Goal: Task Accomplishment & Management: Use online tool/utility

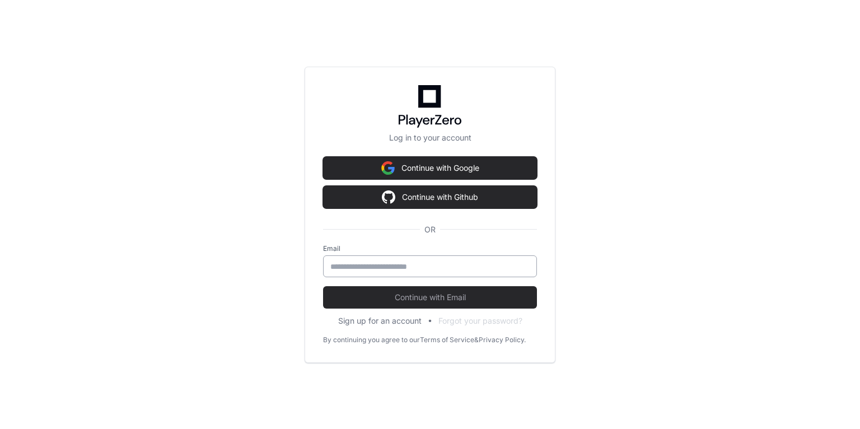
click at [363, 265] on input "email" at bounding box center [430, 266] width 199 height 11
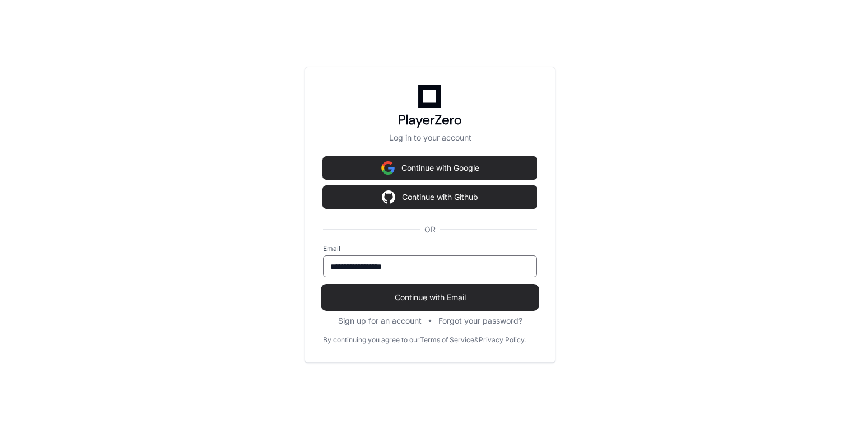
click at [420, 296] on span "Continue with Email" at bounding box center [430, 297] width 214 height 11
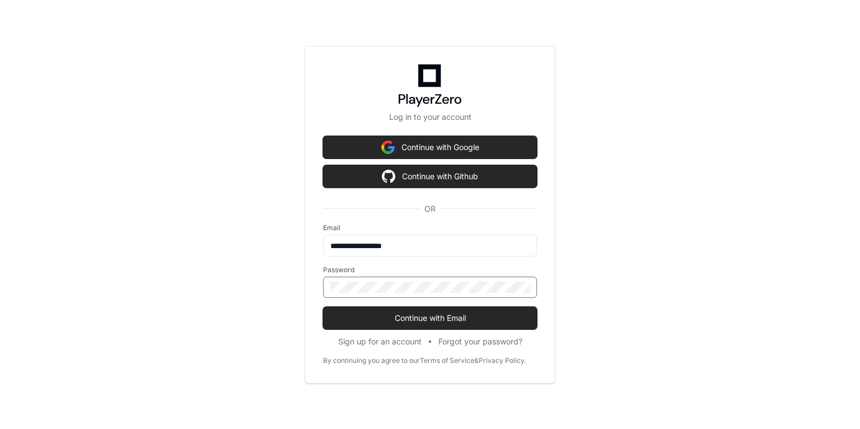
type input "**********"
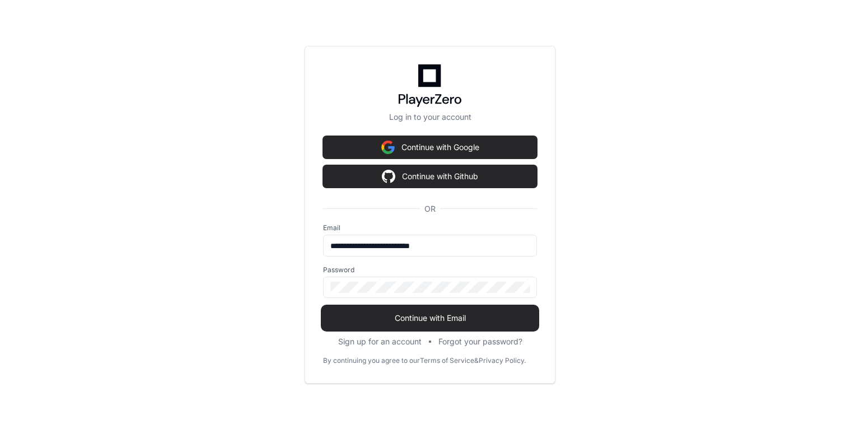
click at [381, 307] on button "Continue with Email" at bounding box center [430, 318] width 214 height 22
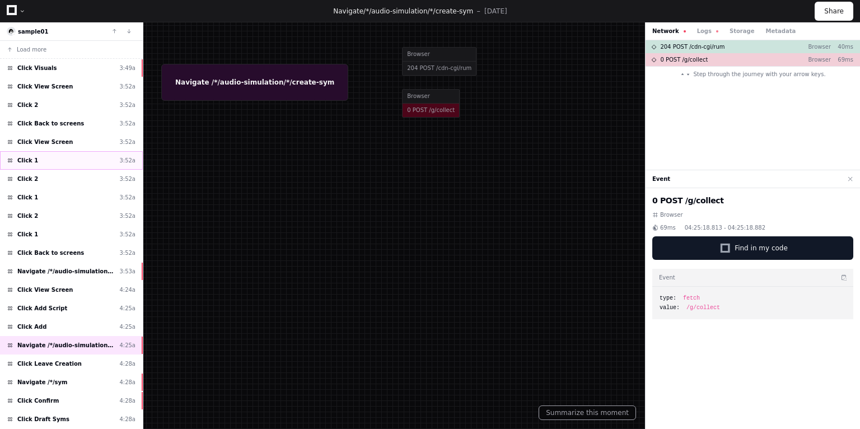
click at [26, 166] on div "Click 1 3:52a" at bounding box center [71, 160] width 143 height 18
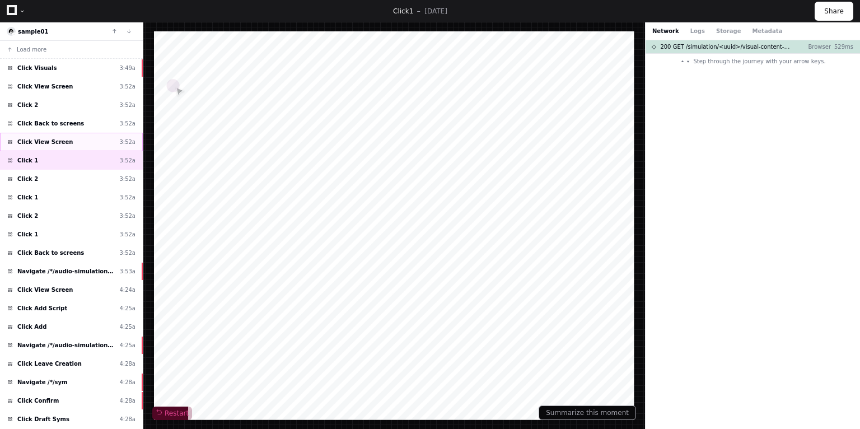
click at [47, 144] on span "Click View Screen" at bounding box center [45, 142] width 56 height 8
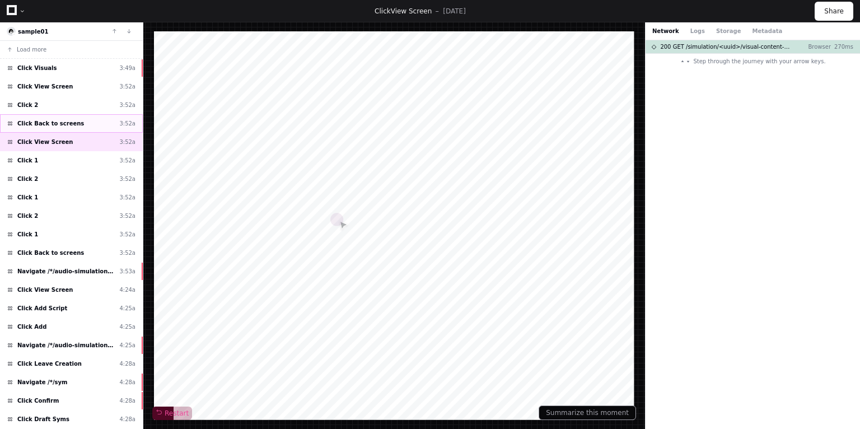
click at [37, 121] on span "Click Back to screens" at bounding box center [50, 123] width 67 height 8
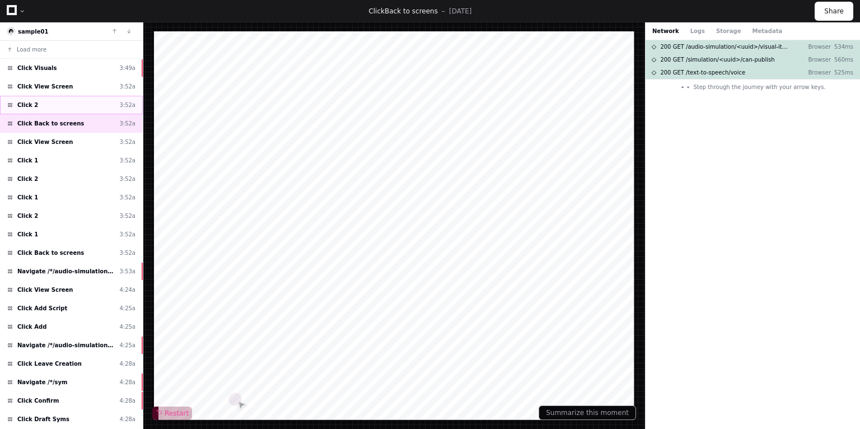
click at [38, 100] on div "Click 2 3:52a" at bounding box center [71, 105] width 143 height 18
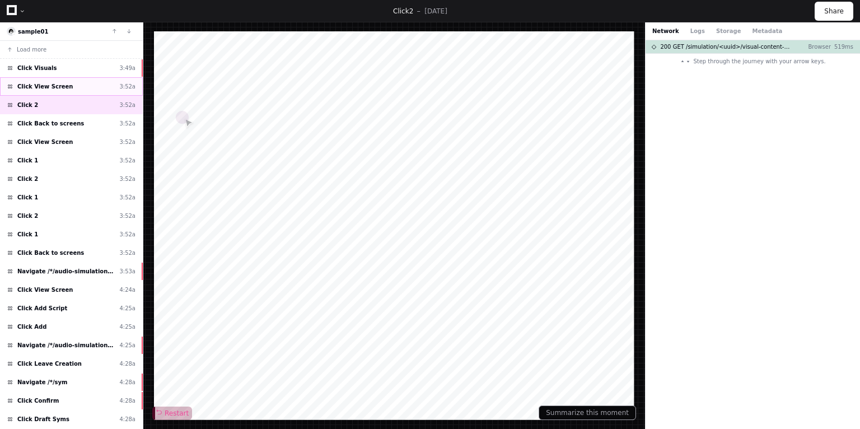
click at [47, 83] on span "Click View Screen" at bounding box center [45, 86] width 56 height 8
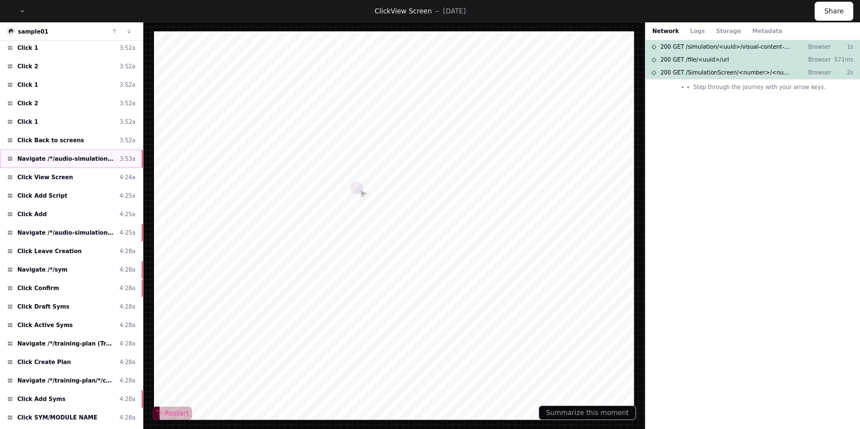
scroll to position [134, 0]
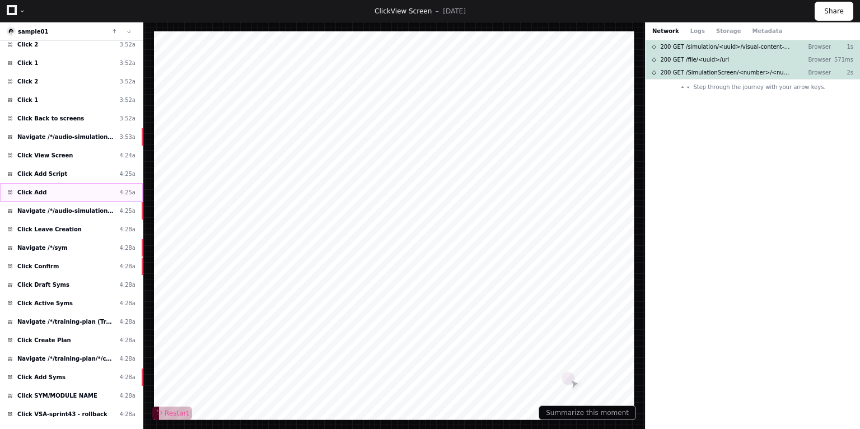
click at [37, 183] on div "Click Add 4:25a" at bounding box center [71, 192] width 143 height 18
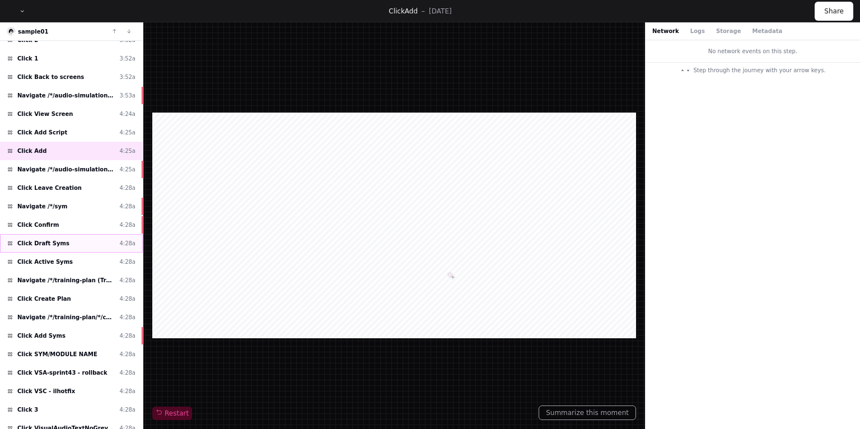
scroll to position [213, 0]
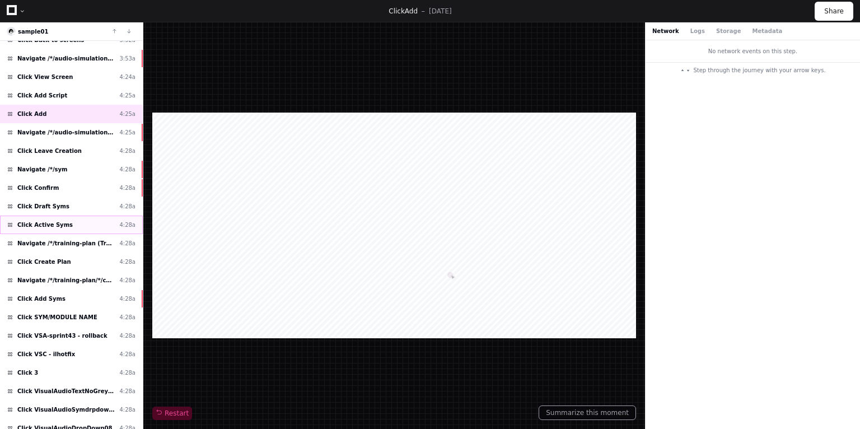
click at [53, 221] on span "Click Active Syms" at bounding box center [44, 225] width 55 height 8
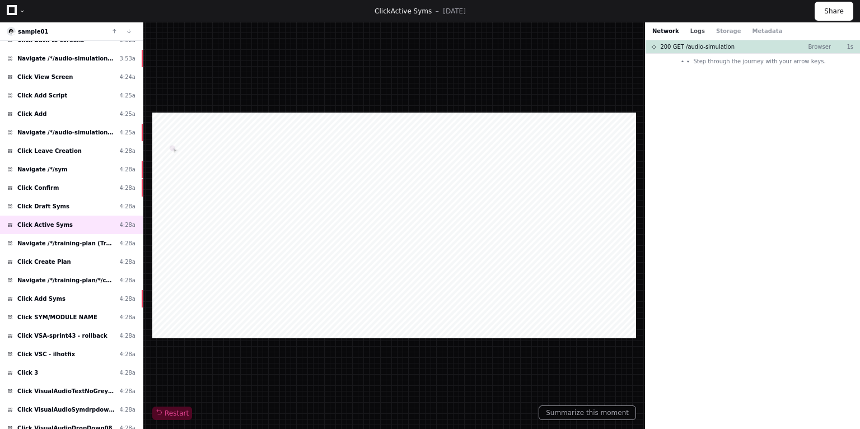
click at [691, 31] on button "Logs" at bounding box center [698, 31] width 15 height 8
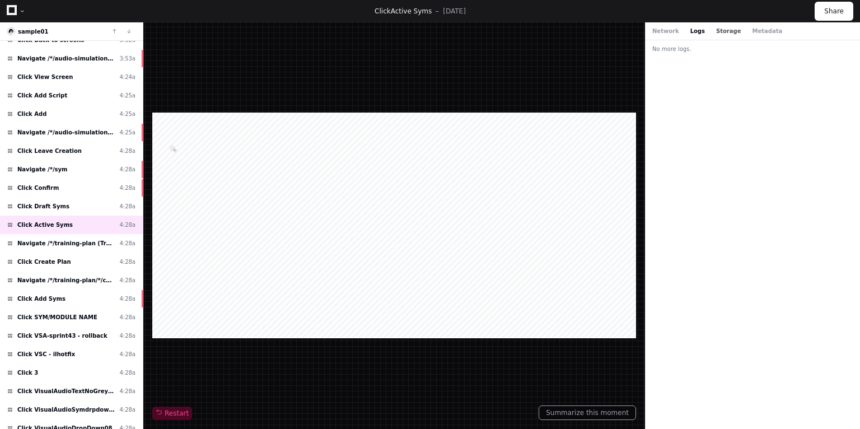
click at [724, 30] on button "Storage" at bounding box center [729, 31] width 25 height 8
